Goal: Transaction & Acquisition: Obtain resource

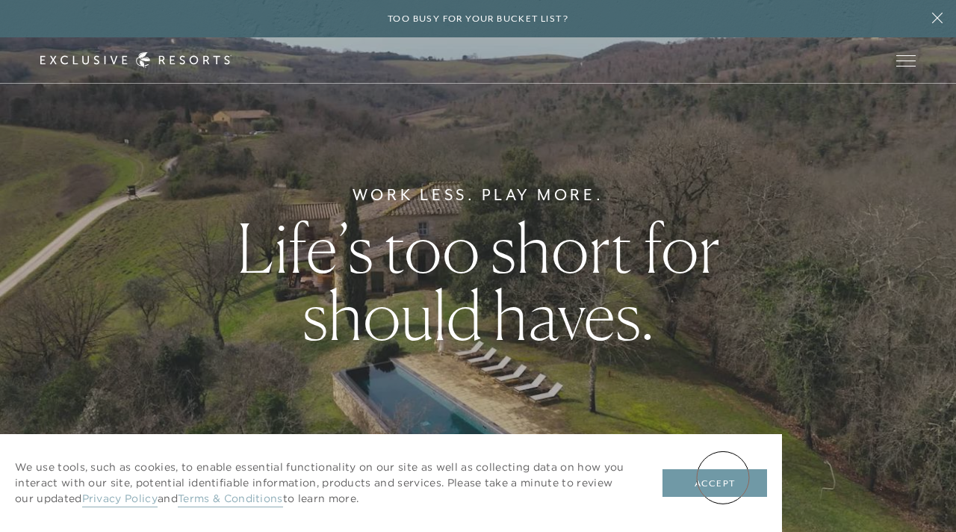
click at [722, 477] on button "Accept" at bounding box center [715, 483] width 105 height 28
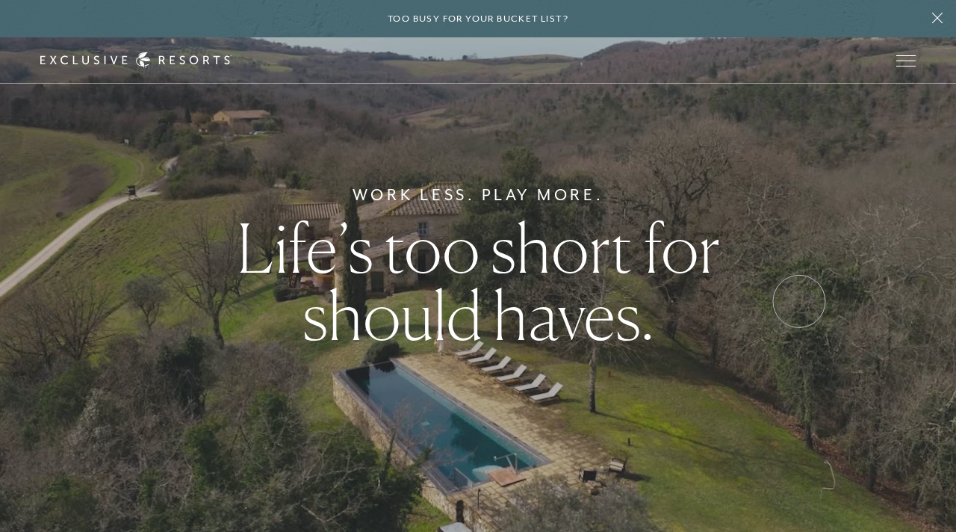
click at [799, 301] on div "Work Less. Play More. Life’s too short for should haves." at bounding box center [478, 266] width 956 height 532
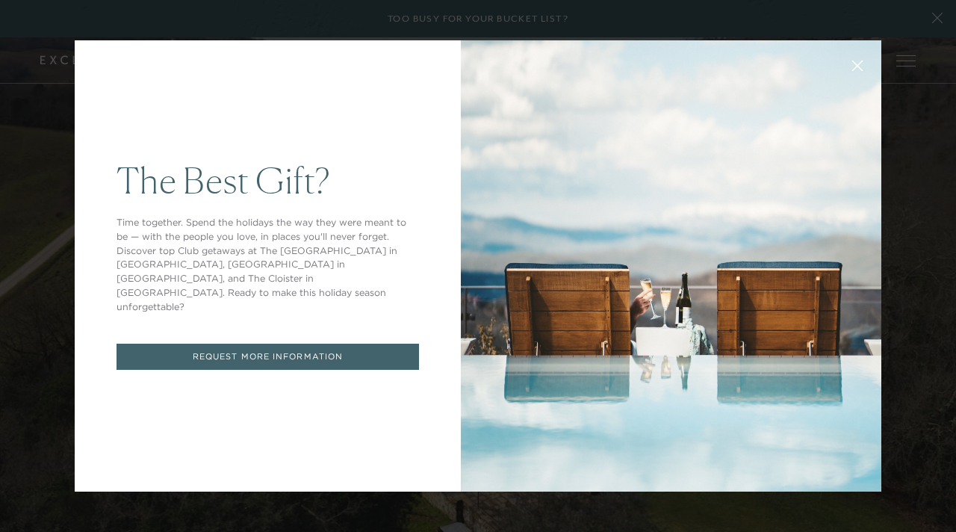
click at [941, 202] on div "The Best Gift? Time together. Spend the holidays the way they were meant to be …" at bounding box center [478, 266] width 956 height 532
click at [304, 350] on link "REQUEST MORE INFORMATION" at bounding box center [268, 357] width 303 height 26
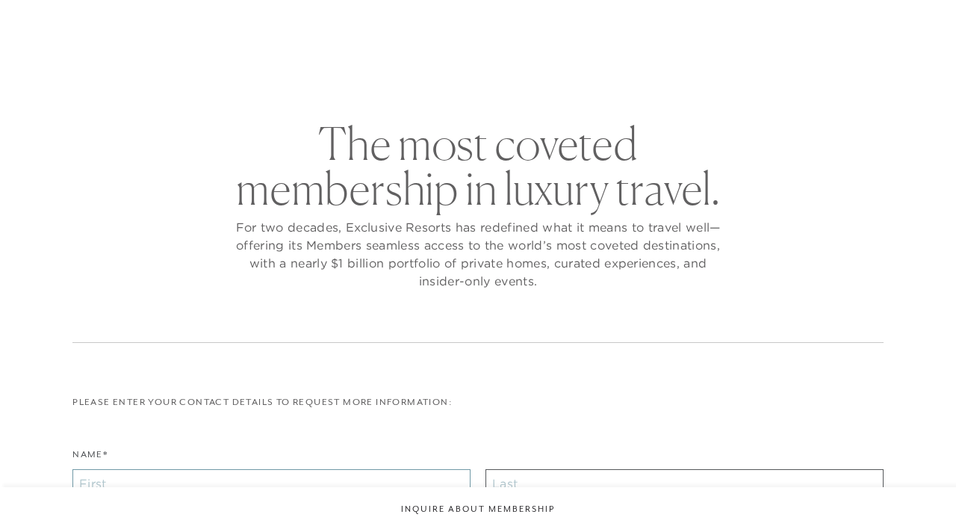
click at [264, 490] on input "Name*" at bounding box center [271, 483] width 398 height 28
click at [264, 490] on div "Name*" at bounding box center [271, 472] width 398 height 51
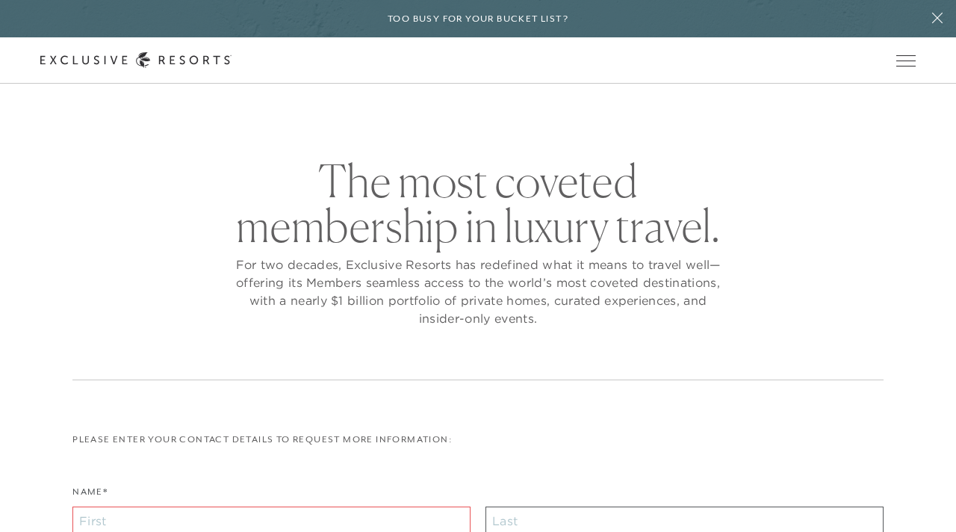
checkbox input "false"
click at [233, 516] on input "Name*" at bounding box center [271, 521] width 398 height 28
